Goal: Task Accomplishment & Management: Manage account settings

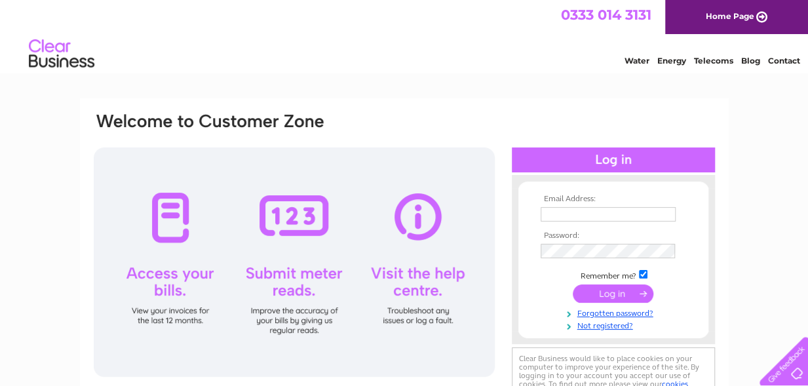
type input "japanglasgowmotor@gmail.com"
click at [617, 291] on input "submit" at bounding box center [613, 293] width 81 height 18
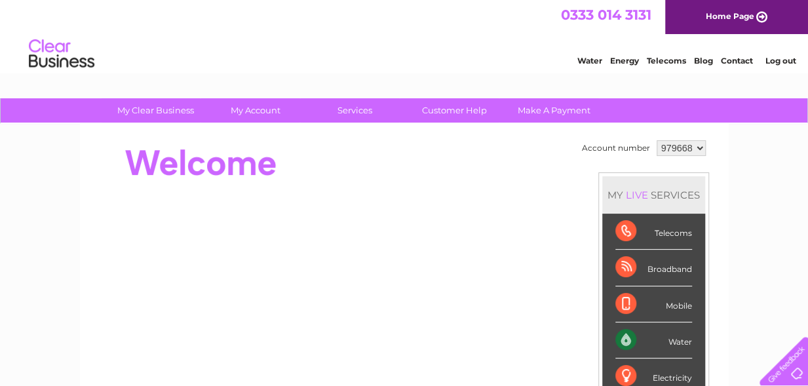
click at [672, 341] on div "Water" at bounding box center [653, 340] width 77 height 36
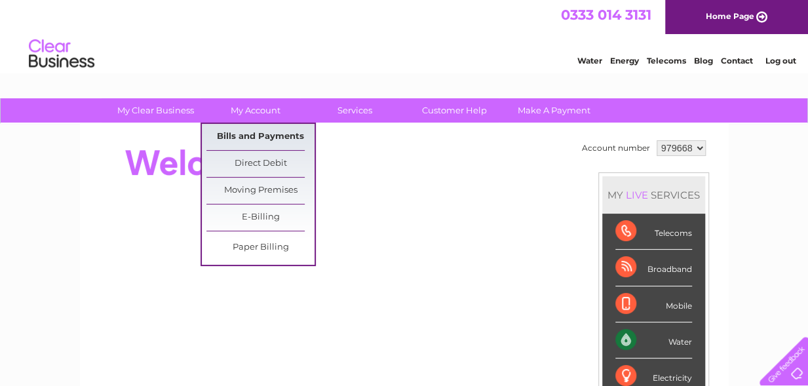
click at [265, 139] on link "Bills and Payments" at bounding box center [260, 137] width 108 height 26
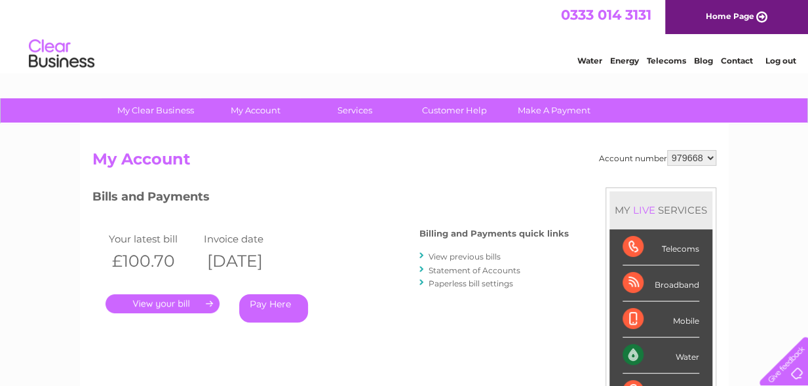
click at [473, 254] on link "View previous bills" at bounding box center [464, 257] width 72 height 10
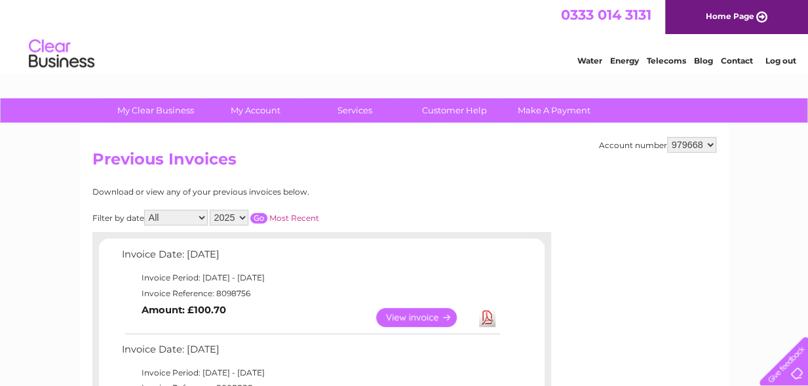
scroll to position [337, 0]
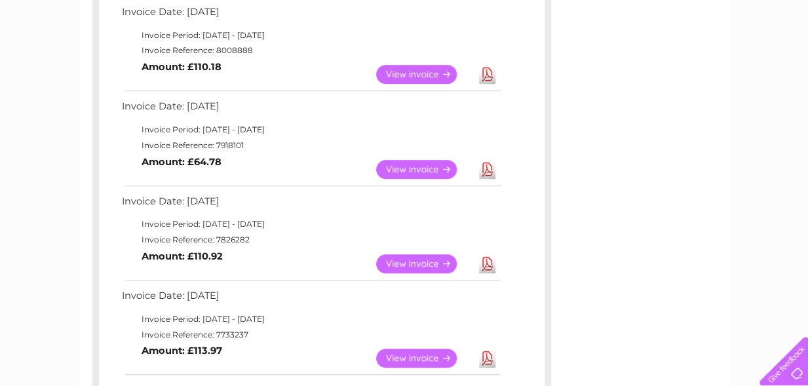
click at [422, 72] on link "View" at bounding box center [424, 74] width 96 height 19
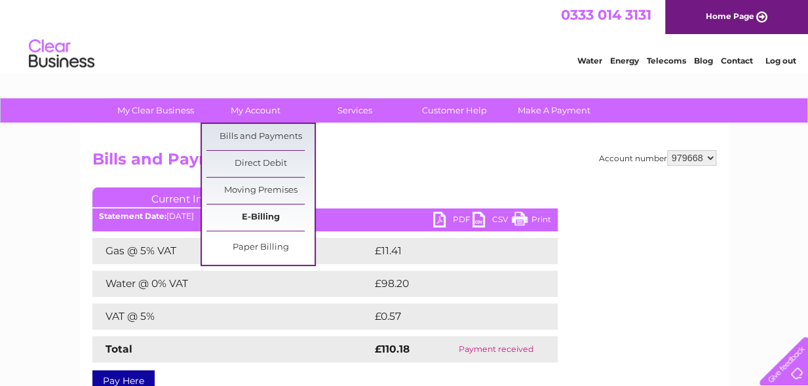
click at [258, 215] on link "E-Billing" at bounding box center [260, 217] width 108 height 26
